Goal: Task Accomplishment & Management: Manage account settings

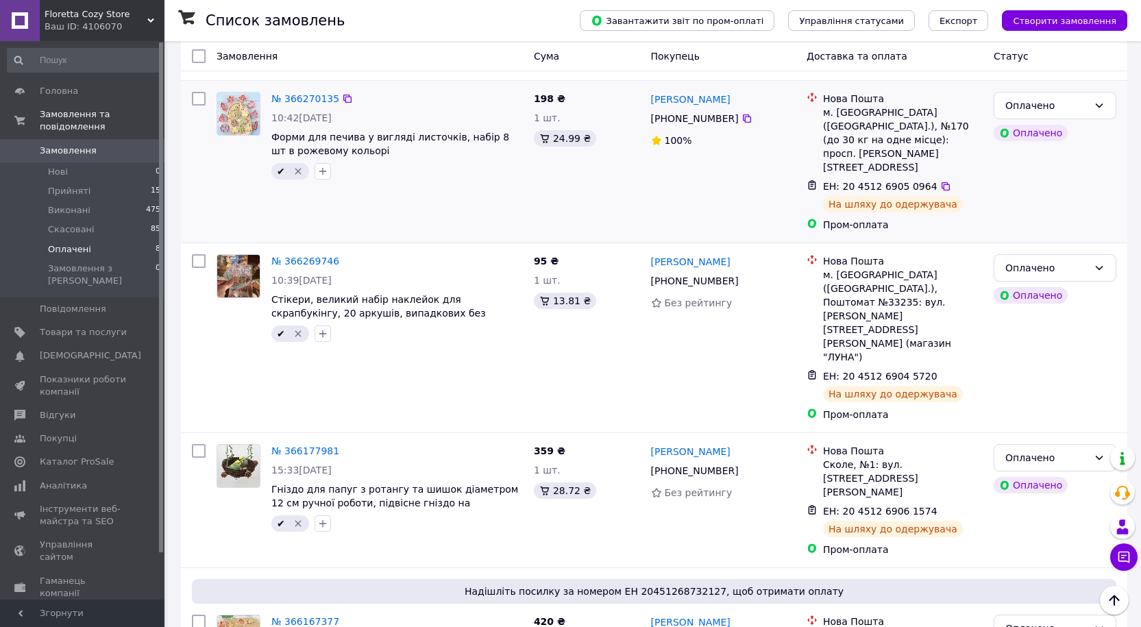
scroll to position [361, 0]
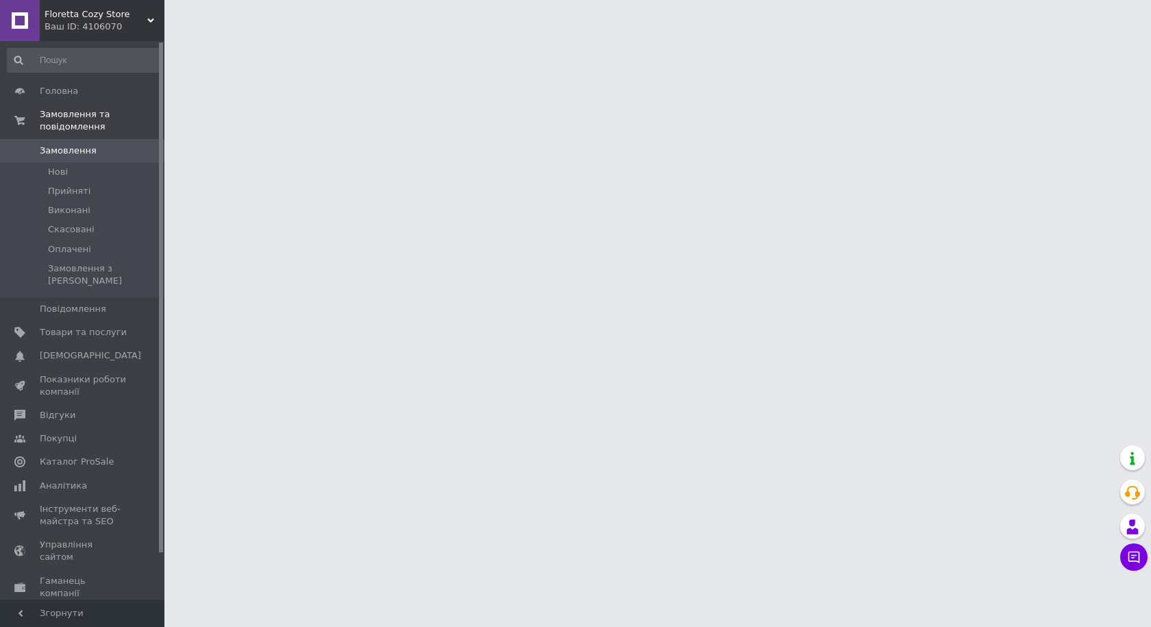
drag, startPoint x: 78, startPoint y: 304, endPoint x: 177, endPoint y: 297, distance: 99.6
click at [78, 326] on span "Товари та послуги" at bounding box center [83, 332] width 87 height 12
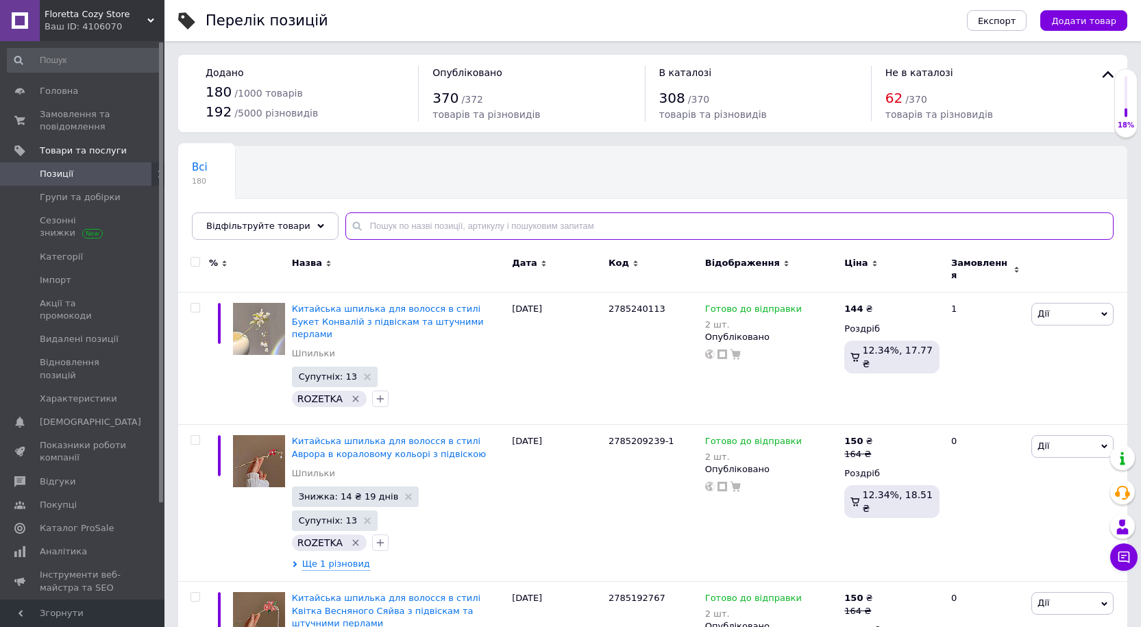
click at [445, 229] on input "text" at bounding box center [729, 225] width 768 height 27
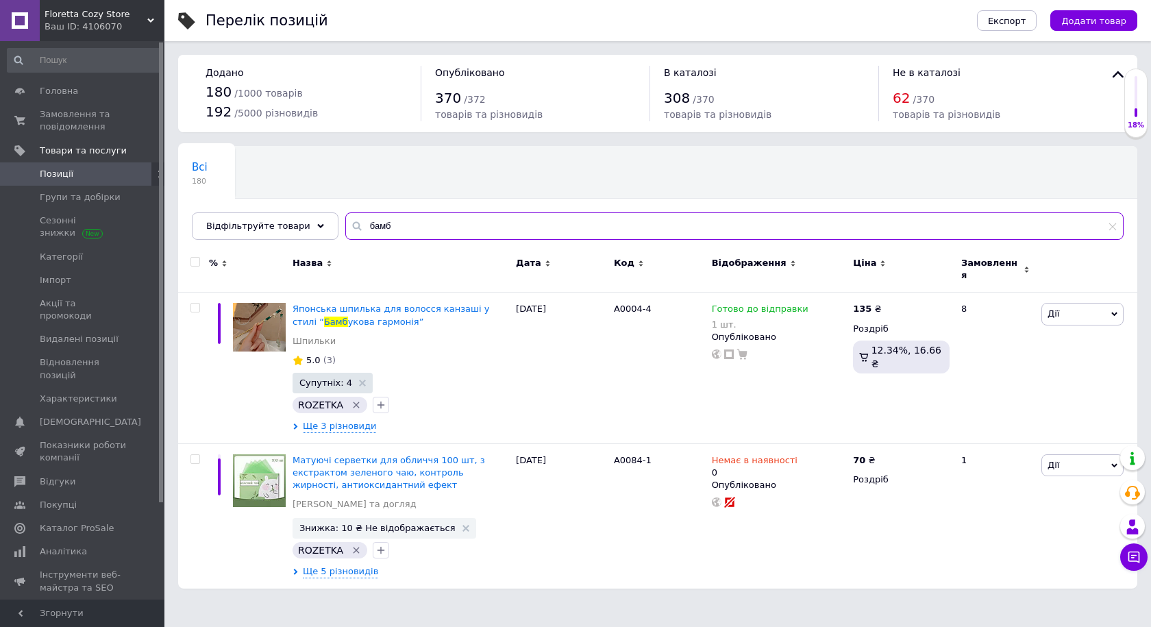
type input "бамб"
